Goal: Task Accomplishment & Management: Complete application form

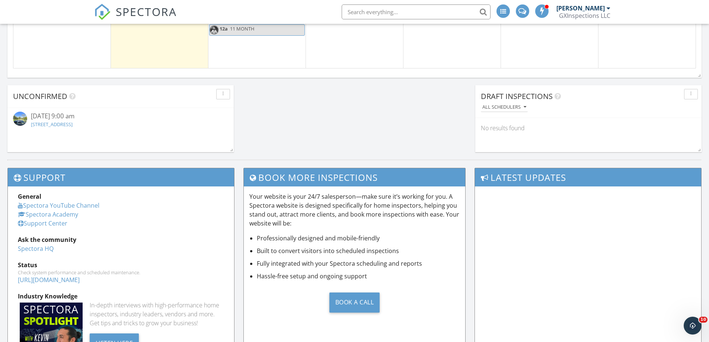
scroll to position [521, 0]
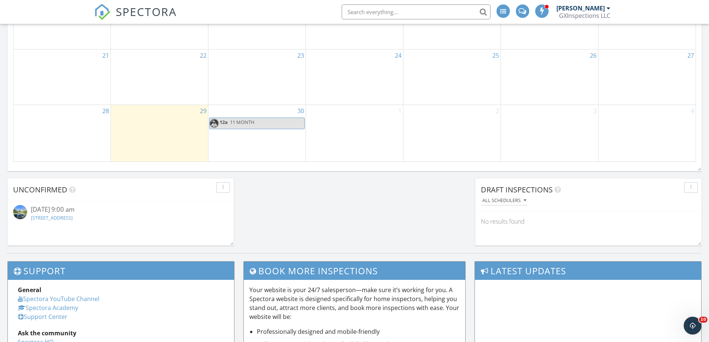
click at [259, 138] on div "30 12a 11 MONTH" at bounding box center [256, 133] width 97 height 57
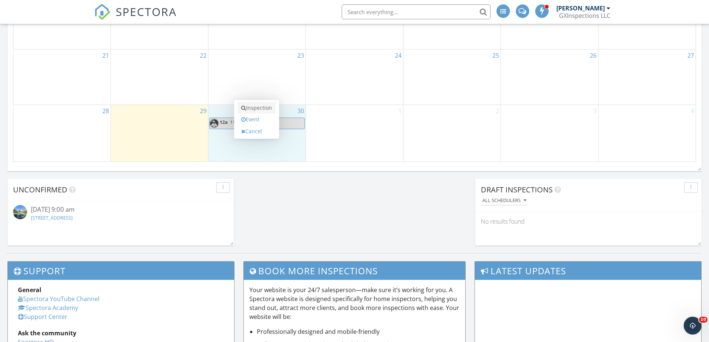
click at [269, 109] on link "Inspection" at bounding box center [257, 108] width 38 height 12
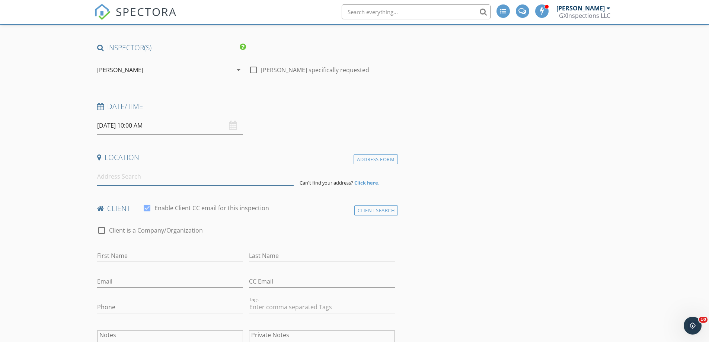
click at [120, 178] on input at bounding box center [195, 177] width 197 height 18
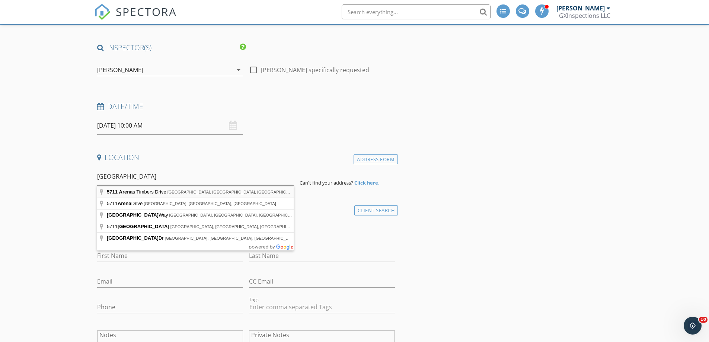
type input "5711 Arenas Timbers Drive, Humble, TX, USA"
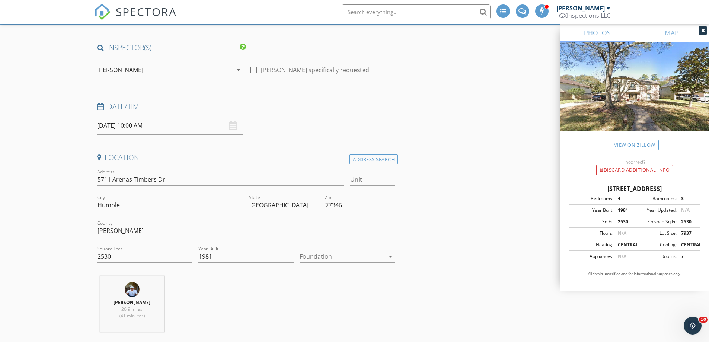
click at [392, 256] on icon "arrow_drop_down" at bounding box center [390, 256] width 9 height 9
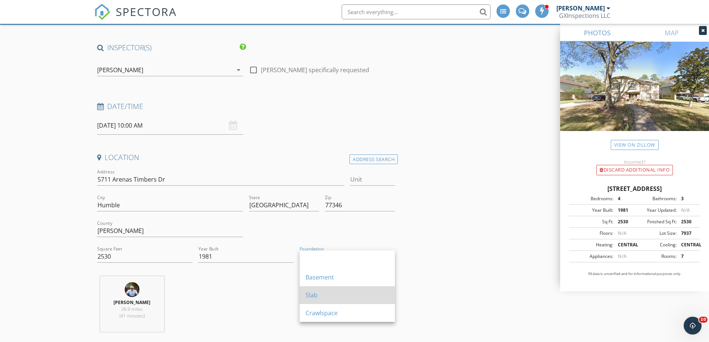
click at [329, 299] on div "Slab" at bounding box center [347, 295] width 83 height 9
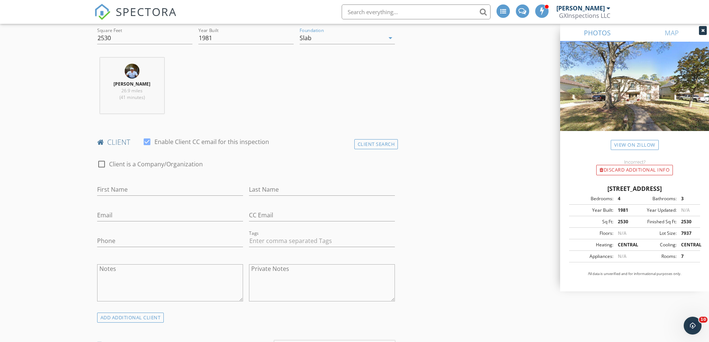
scroll to position [267, 0]
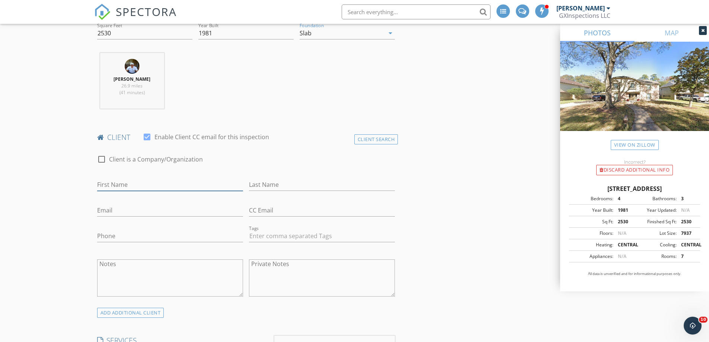
click at [119, 185] on input "First Name" at bounding box center [170, 185] width 146 height 12
type input "e"
type input "[PERSON_NAME]"
click at [278, 186] on input "Last Name" at bounding box center [322, 185] width 146 height 12
click at [255, 184] on input "Caig" at bounding box center [322, 185] width 146 height 12
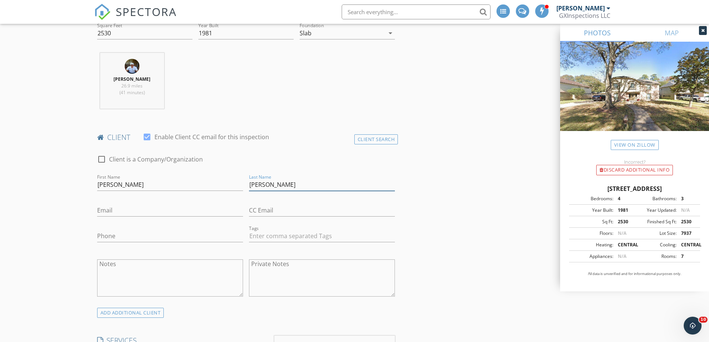
type input "[PERSON_NAME]"
click at [111, 210] on input "Email" at bounding box center [170, 210] width 146 height 12
type input "[EMAIL_ADDRESS][DOMAIN_NAME]"
click at [108, 235] on input "Phone" at bounding box center [170, 236] width 146 height 12
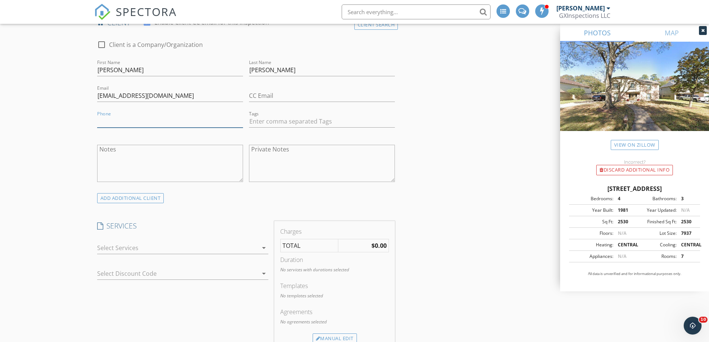
scroll to position [416, 0]
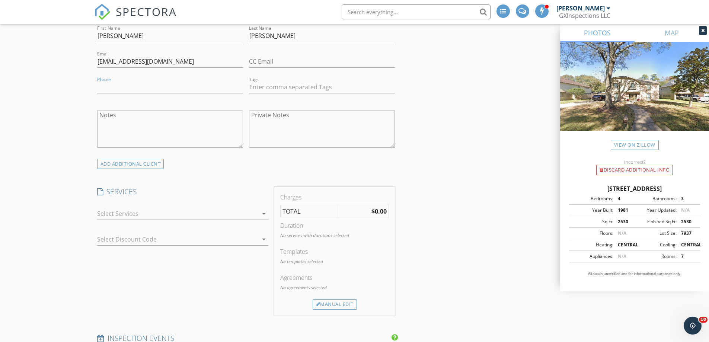
click at [264, 213] on icon "arrow_drop_down" at bounding box center [263, 213] width 9 height 9
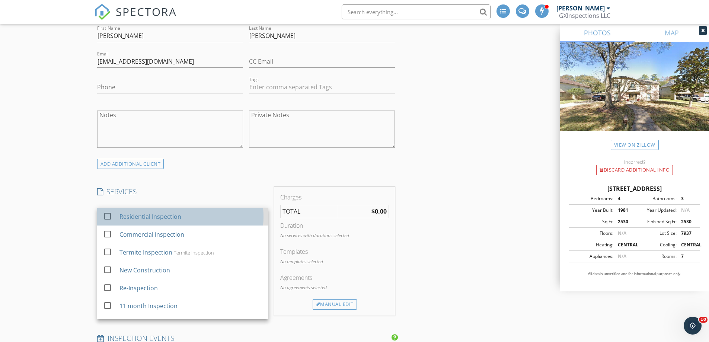
click at [114, 215] on div "check_box_outline_blank" at bounding box center [109, 216] width 12 height 9
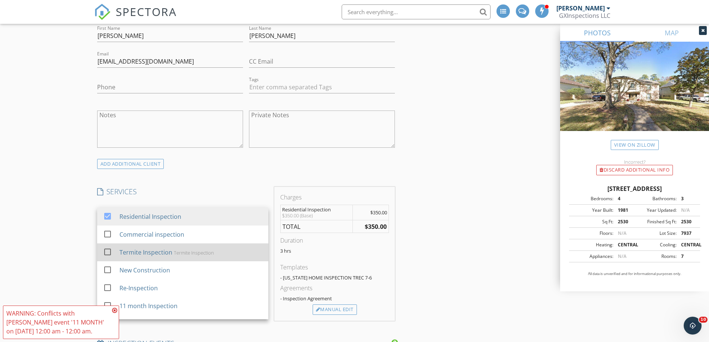
click at [118, 252] on div "check_box_outline_blank Termite Inspection Termite Inspection" at bounding box center [182, 252] width 159 height 17
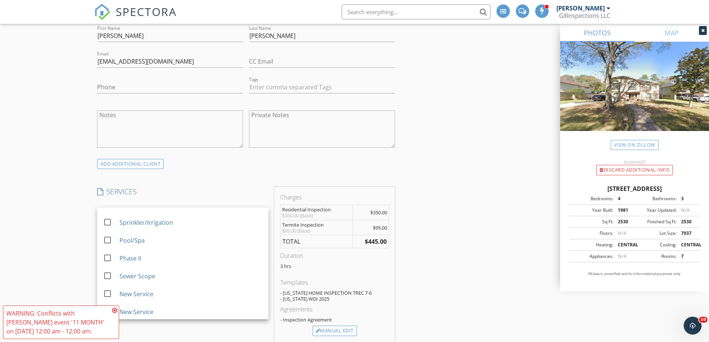
scroll to position [156, 0]
click at [446, 214] on div "INSPECTOR(S) check_box George Chryssochoos PRIMARY check_box_outline_blank Char…" at bounding box center [354, 343] width 521 height 1345
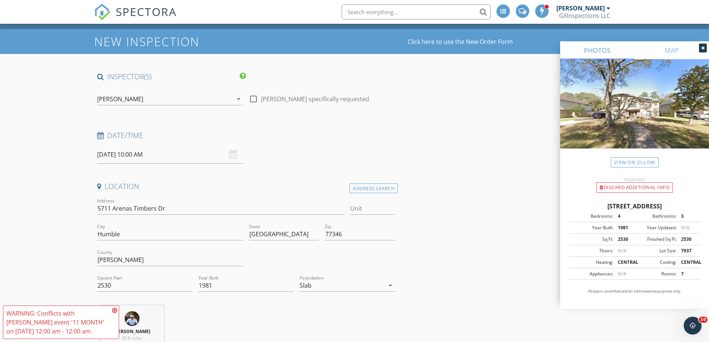
scroll to position [37, 0]
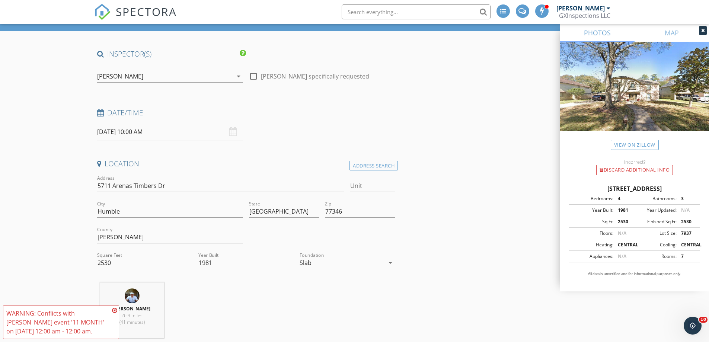
click at [178, 138] on input "[DATE] 10:00 AM" at bounding box center [170, 132] width 146 height 18
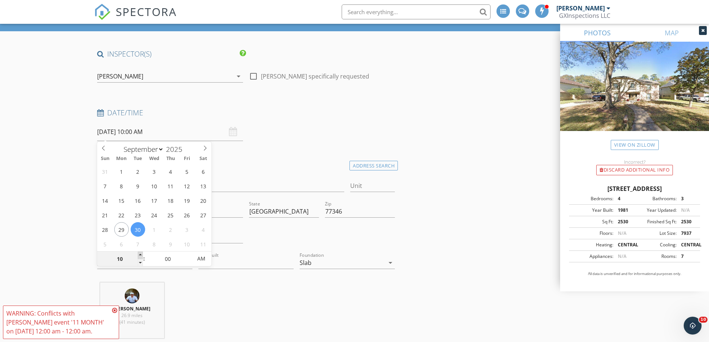
type input "11"
type input "09/30/2025 11:00 AM"
click at [142, 254] on span at bounding box center [140, 255] width 5 height 7
type input "10"
type input "[DATE] 10:00 AM"
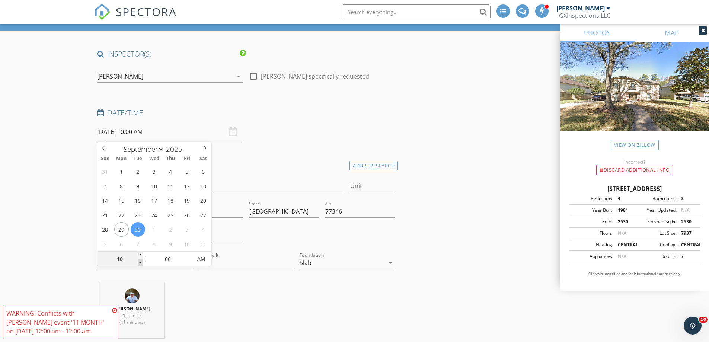
click at [140, 263] on span at bounding box center [140, 262] width 5 height 7
type input "09"
type input "[DATE] 9:00 AM"
click at [140, 263] on span at bounding box center [140, 262] width 5 height 7
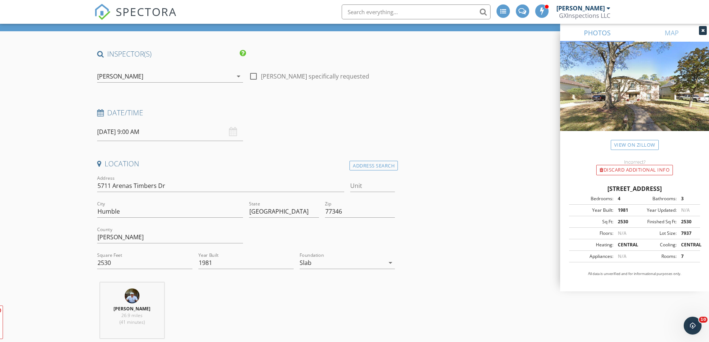
click at [295, 162] on h4 "Location" at bounding box center [246, 164] width 298 height 10
drag, startPoint x: 254, startPoint y: 76, endPoint x: 259, endPoint y: 78, distance: 5.9
click at [254, 76] on div at bounding box center [253, 76] width 13 height 13
checkbox input "true"
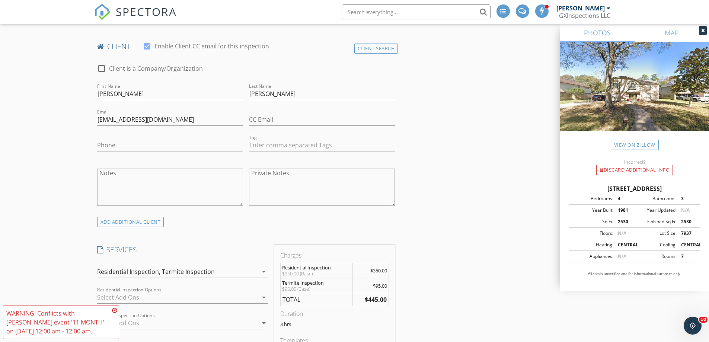
scroll to position [372, 0]
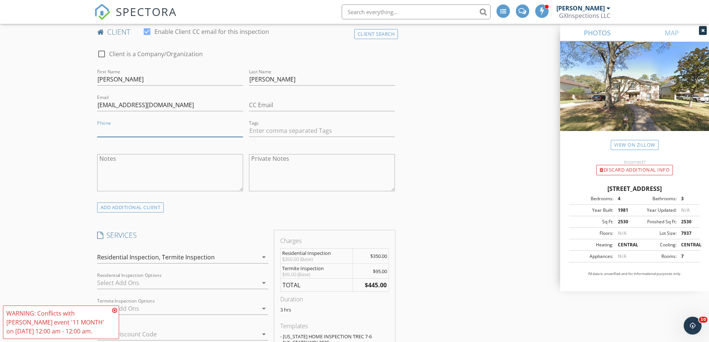
click at [119, 129] on input "Phone" at bounding box center [170, 131] width 146 height 12
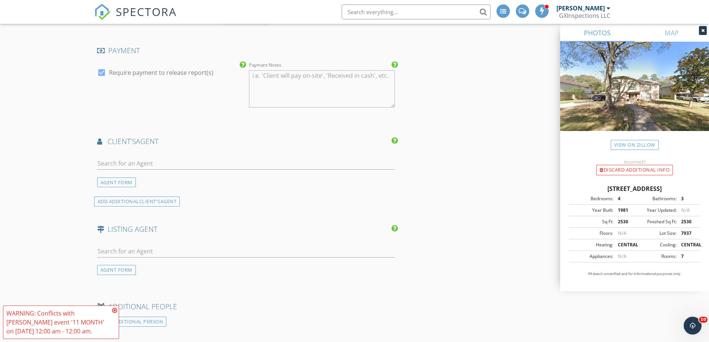
scroll to position [968, 0]
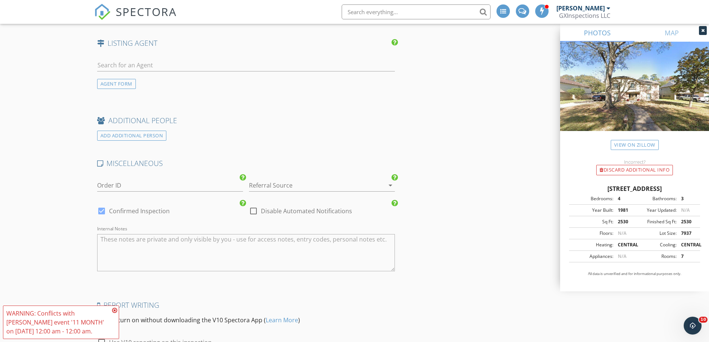
type input "[PHONE_NUMBER]"
drag, startPoint x: 254, startPoint y: 213, endPoint x: 223, endPoint y: 218, distance: 31.0
click at [252, 213] on div at bounding box center [253, 211] width 13 height 13
checkbox input "true"
drag, startPoint x: 98, startPoint y: 211, endPoint x: 128, endPoint y: 216, distance: 30.9
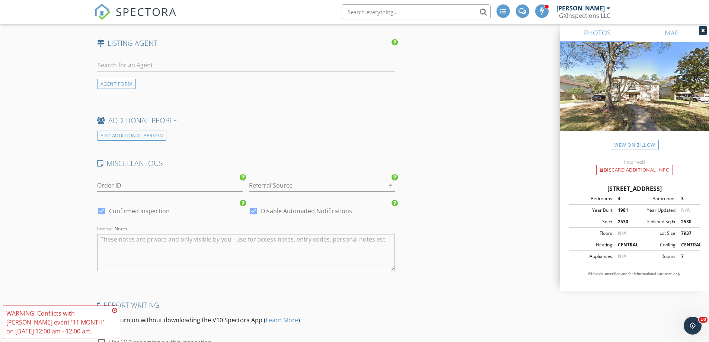
click at [105, 213] on div at bounding box center [101, 211] width 13 height 13
checkbox input "false"
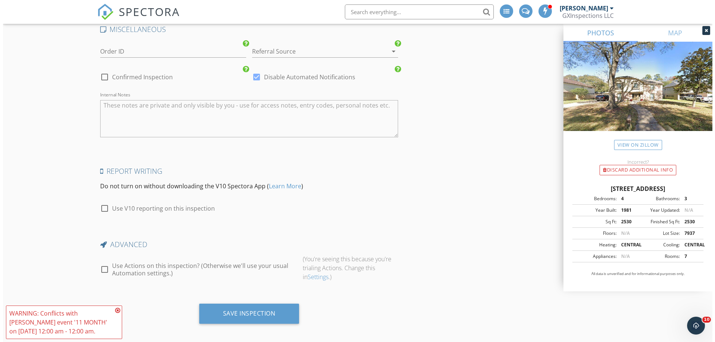
scroll to position [1107, 0]
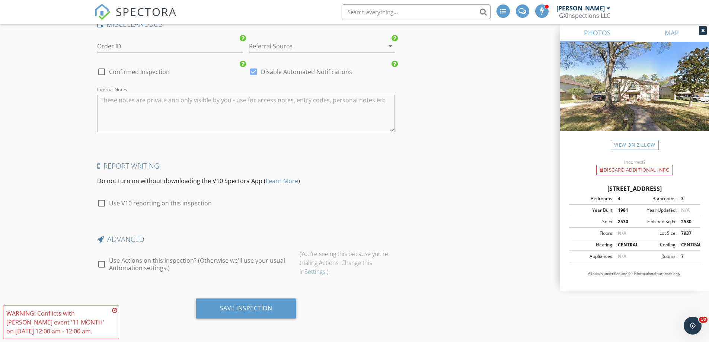
click at [248, 319] on div "Save Inspection" at bounding box center [246, 312] width 304 height 26
click at [251, 312] on div "Save Inspection" at bounding box center [246, 308] width 52 height 7
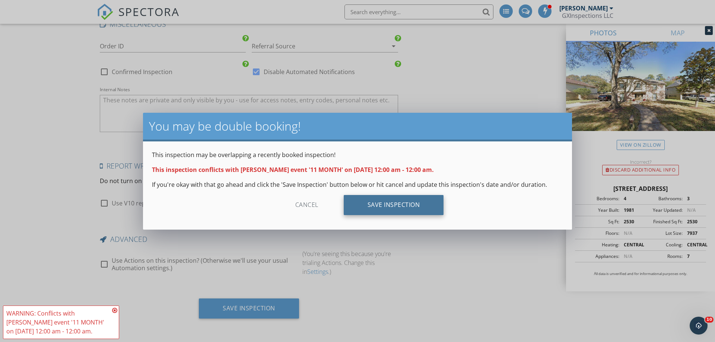
click at [389, 208] on div "Save Inspection" at bounding box center [394, 205] width 100 height 20
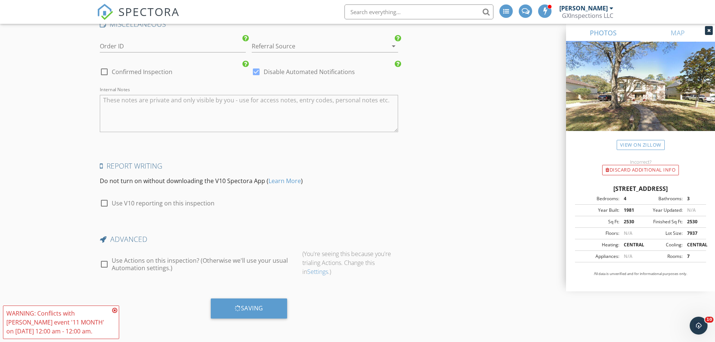
click at [258, 47] on div at bounding box center [314, 46] width 125 height 12
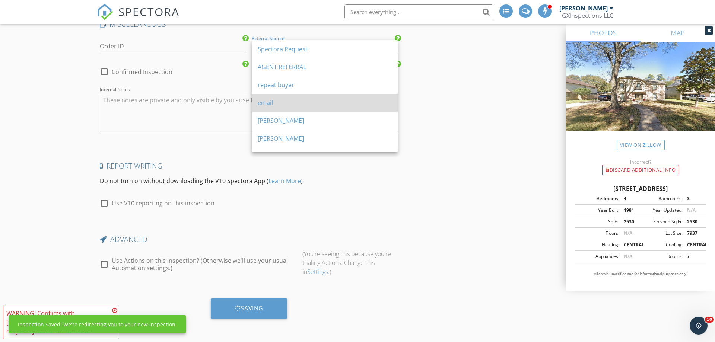
click at [291, 103] on div "email" at bounding box center [325, 102] width 134 height 9
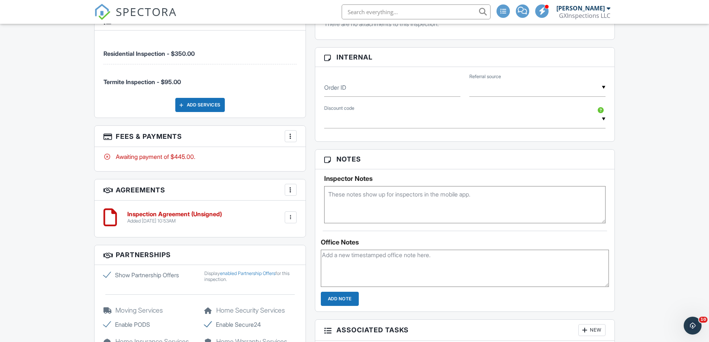
scroll to position [596, 0]
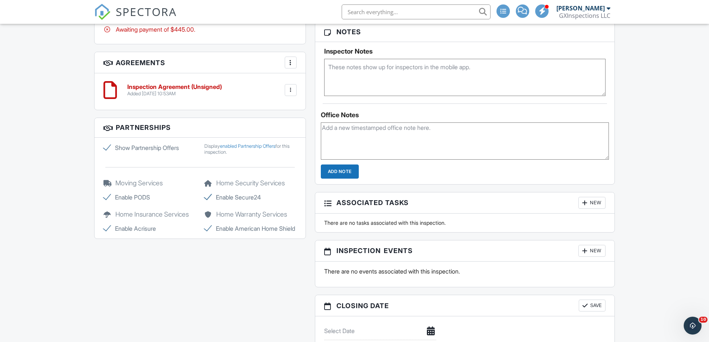
click at [363, 129] on textarea at bounding box center [465, 140] width 289 height 37
click at [444, 66] on textarea at bounding box center [465, 77] width 282 height 37
click at [394, 87] on textarea "vacant front door combo 1-2-3-4-" at bounding box center [465, 77] width 282 height 37
paste textarea "Seller has ring cameras."
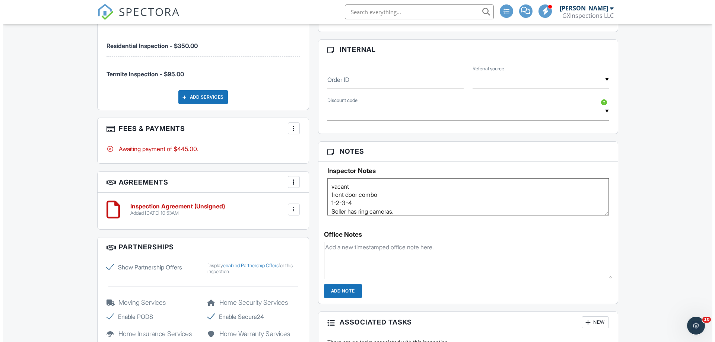
scroll to position [410, 0]
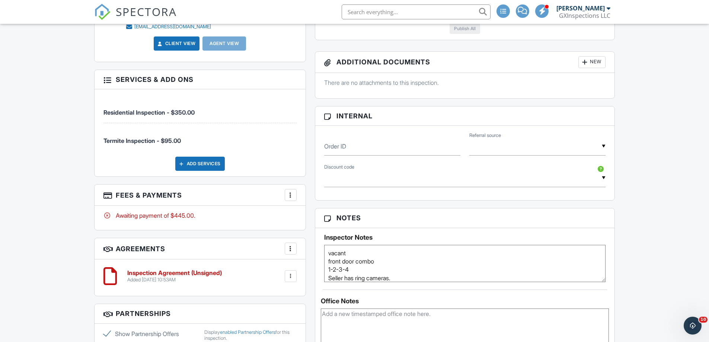
type textarea "vacant front door combo 1-2-3-4 Seller has ring cameras."
click at [197, 165] on div "Add Services" at bounding box center [200, 164] width 50 height 14
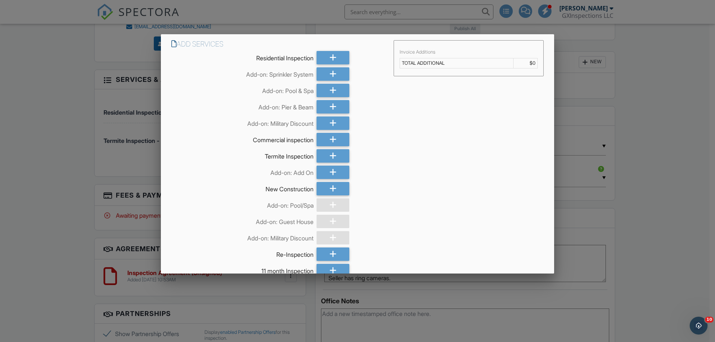
click at [667, 121] on div at bounding box center [357, 177] width 715 height 428
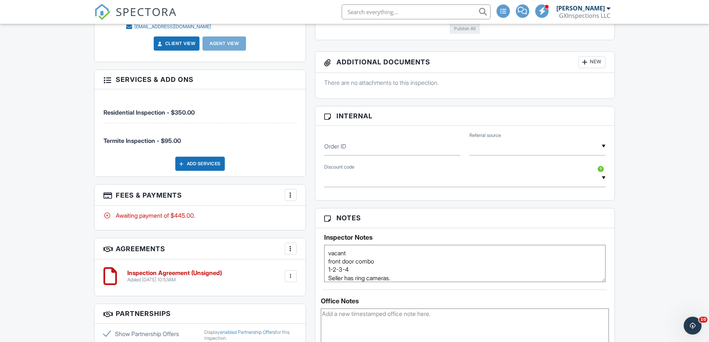
click at [287, 193] on div at bounding box center [290, 194] width 7 height 7
click at [343, 212] on li "Edit Fees & Payments" at bounding box center [328, 217] width 78 height 19
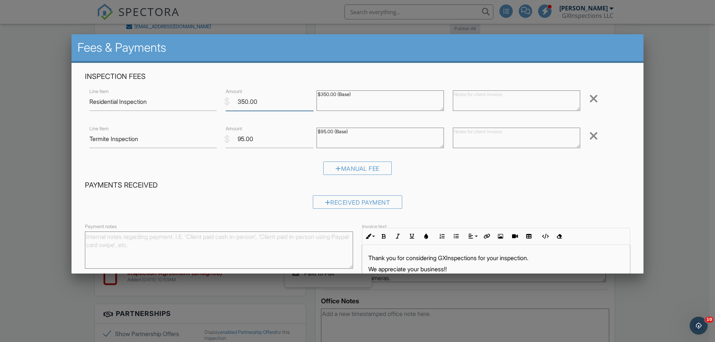
drag, startPoint x: 247, startPoint y: 104, endPoint x: 233, endPoint y: 104, distance: 13.8
click at [233, 104] on input "350.00" at bounding box center [270, 102] width 88 height 18
type input "410.00"
click at [514, 209] on div "Received Payment" at bounding box center [357, 204] width 545 height 19
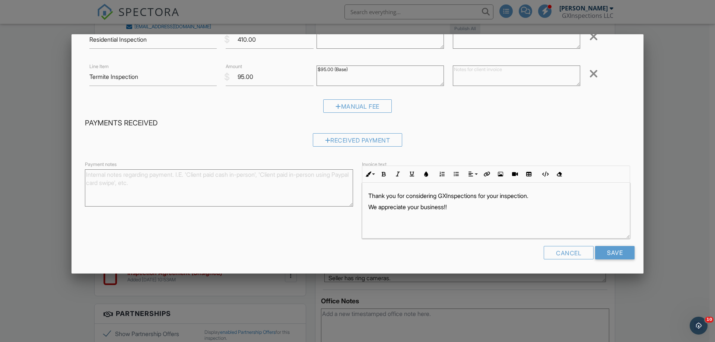
scroll to position [63, 0]
click at [608, 253] on input "Save" at bounding box center [614, 252] width 39 height 13
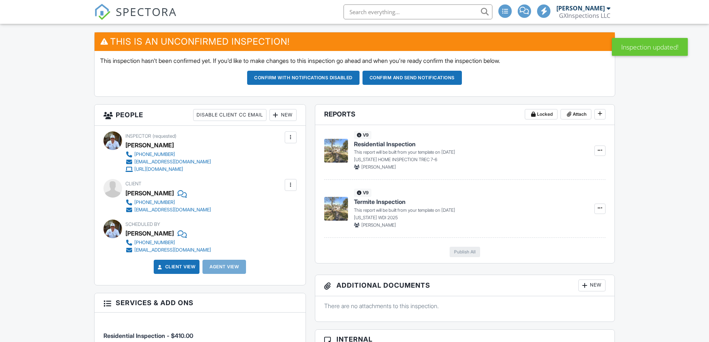
click at [281, 117] on div "New" at bounding box center [283, 115] width 27 height 12
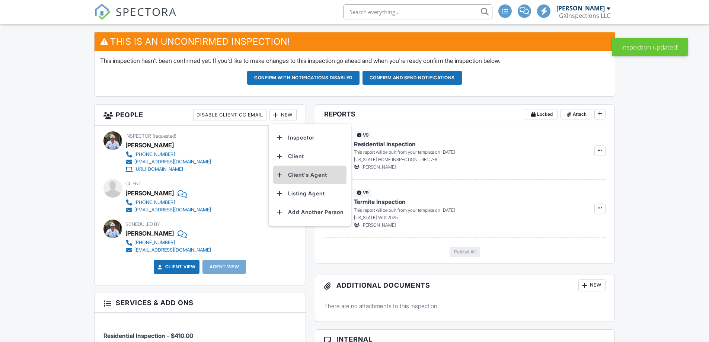
click at [299, 177] on li "Client's Agent" at bounding box center [309, 175] width 73 height 19
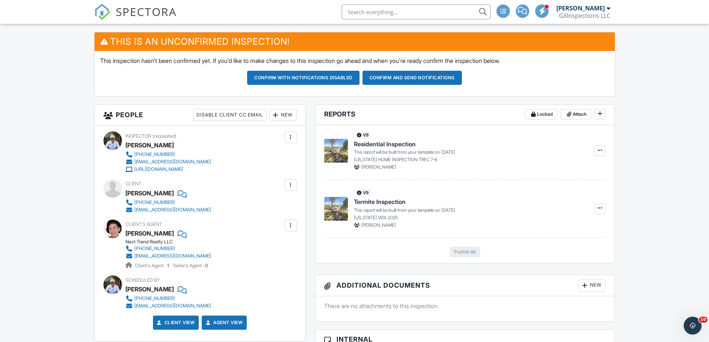
click at [289, 115] on div "New" at bounding box center [283, 115] width 27 height 12
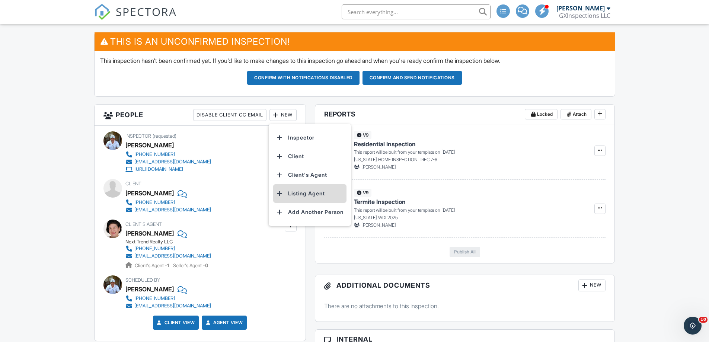
click at [296, 193] on li "Listing Agent" at bounding box center [309, 193] width 73 height 19
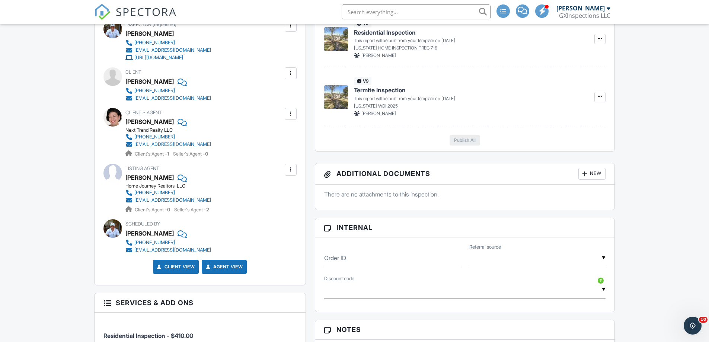
click at [286, 169] on div at bounding box center [291, 170] width 12 height 12
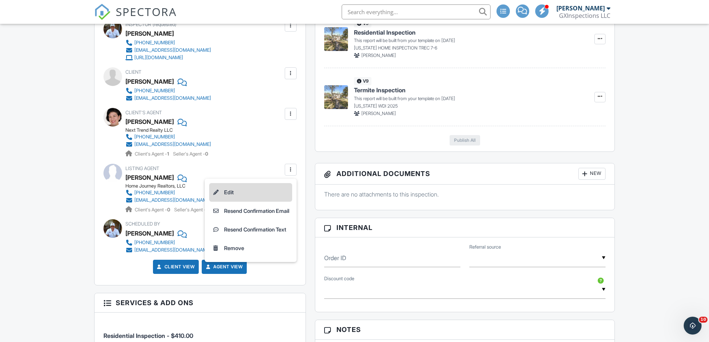
click at [225, 192] on li "Edit" at bounding box center [250, 192] width 83 height 19
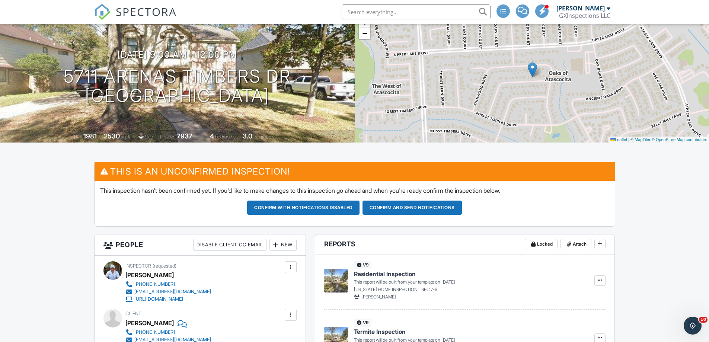
scroll to position [42, 0]
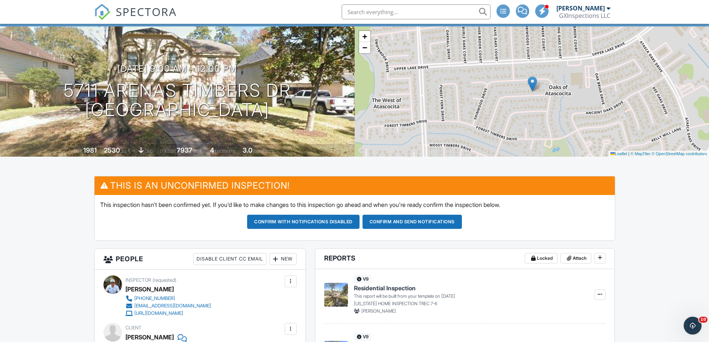
click at [411, 226] on button "Confirm and send notifications" at bounding box center [412, 222] width 99 height 14
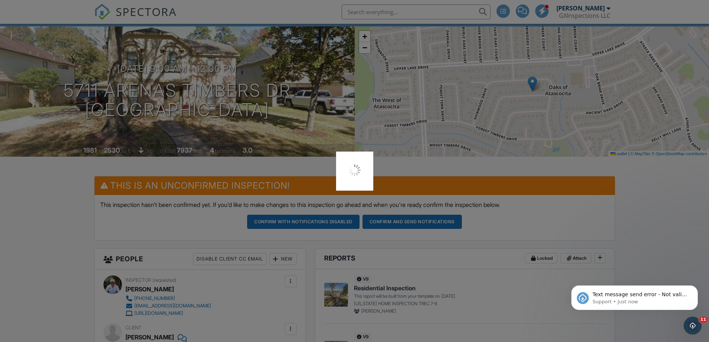
scroll to position [0, 0]
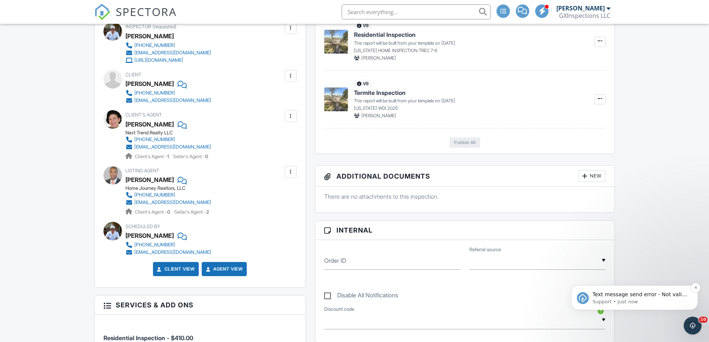
click at [639, 297] on span "Text message send error - Not valid number: 832-788-594 -> . Please correct the…" at bounding box center [640, 321] width 95 height 58
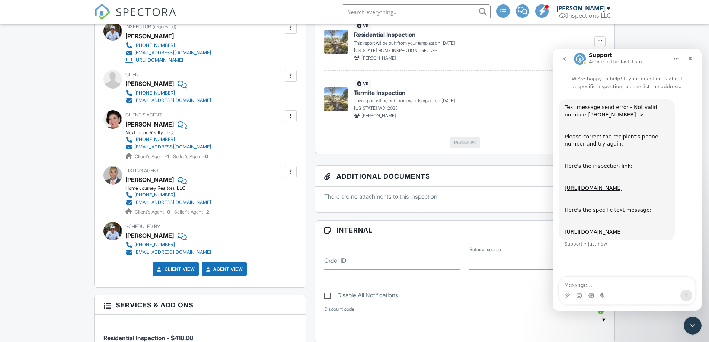
click at [293, 117] on div at bounding box center [290, 115] width 7 height 7
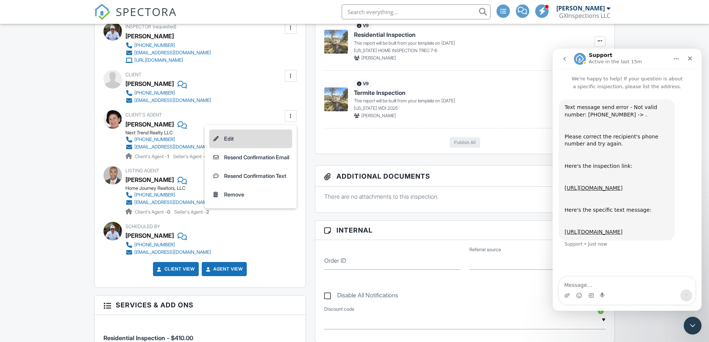
drag, startPoint x: 226, startPoint y: 126, endPoint x: 227, endPoint y: 132, distance: 6.4
click at [226, 130] on ul "Edit Resend Confirmation Email Resend Confirmation Text Remove" at bounding box center [251, 166] width 92 height 83
click at [226, 138] on li "Edit" at bounding box center [250, 139] width 83 height 19
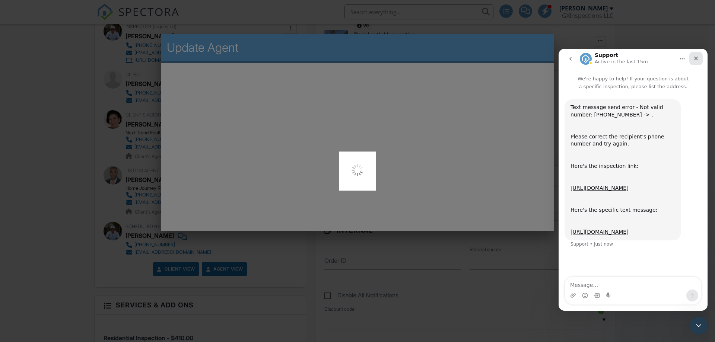
click at [700, 60] on div "Close" at bounding box center [695, 58] width 13 height 13
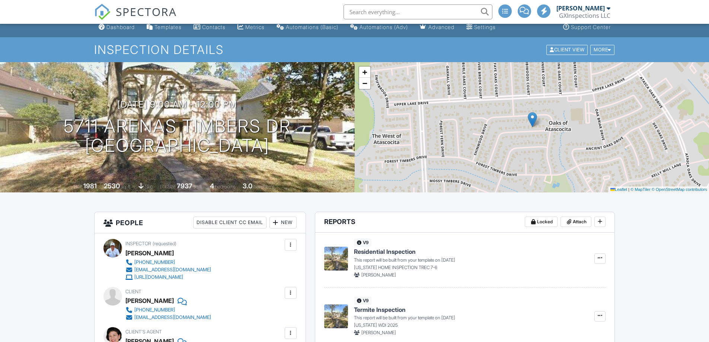
scroll to position [191, 0]
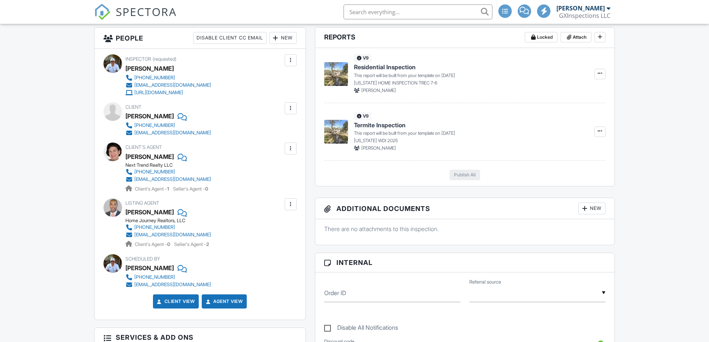
click at [295, 148] on div at bounding box center [291, 149] width 12 height 12
click at [290, 144] on div at bounding box center [291, 149] width 12 height 12
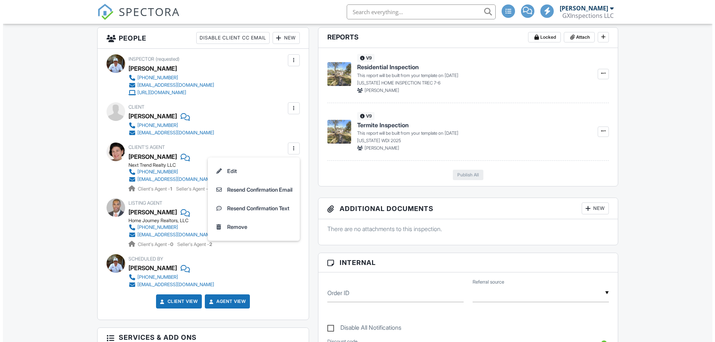
scroll to position [0, 0]
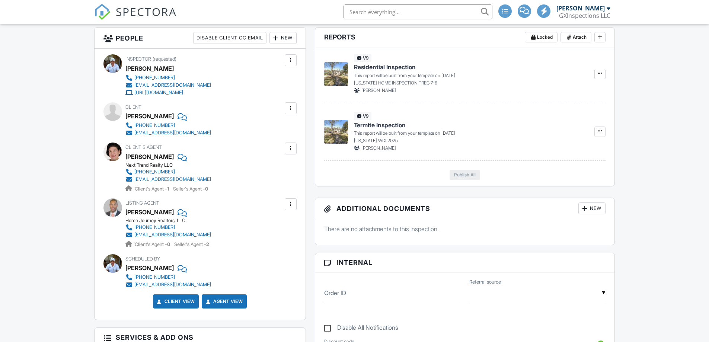
click at [289, 147] on div at bounding box center [290, 148] width 7 height 7
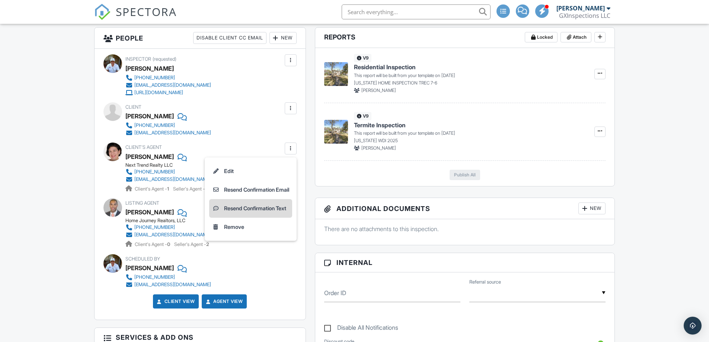
click at [264, 207] on li "Resend Confirmation Text" at bounding box center [250, 208] width 83 height 19
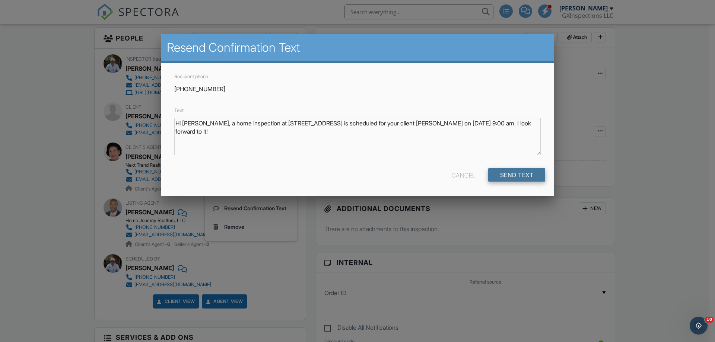
click at [525, 175] on input "Send Text" at bounding box center [516, 174] width 57 height 13
